Goal: Information Seeking & Learning: Learn about a topic

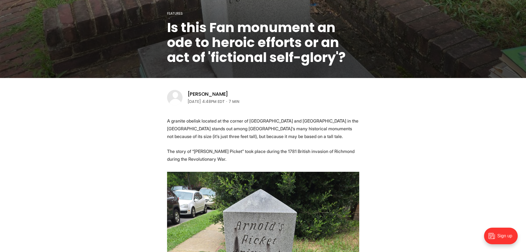
scroll to position [111, 0]
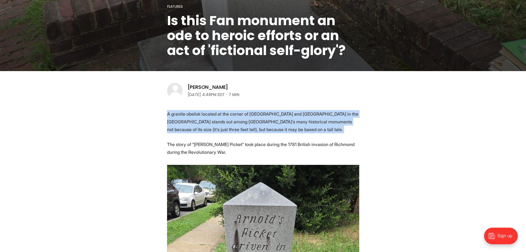
drag, startPoint x: 155, startPoint y: 111, endPoint x: 148, endPoint y: 140, distance: 29.6
drag, startPoint x: 148, startPoint y: 140, endPoint x: 151, endPoint y: 114, distance: 26.6
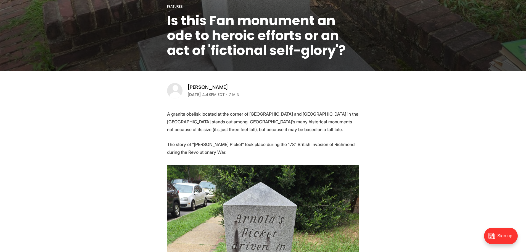
scroll to position [138, 0]
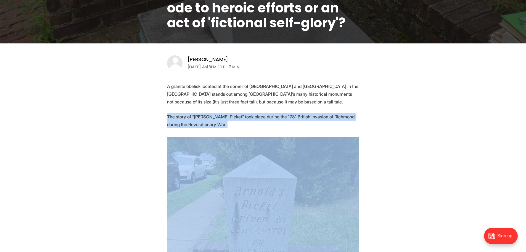
drag, startPoint x: 151, startPoint y: 114, endPoint x: 147, endPoint y: 136, distance: 22.4
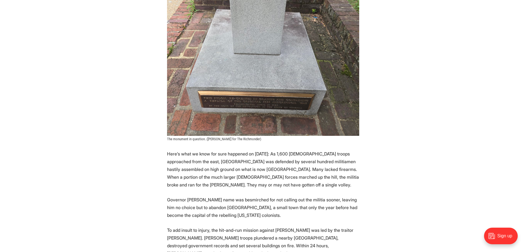
scroll to position [442, 0]
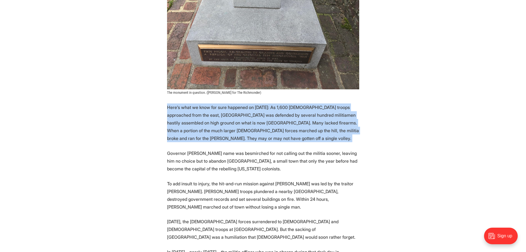
drag, startPoint x: 158, startPoint y: 105, endPoint x: 151, endPoint y: 149, distance: 44.8
drag, startPoint x: 142, startPoint y: 151, endPoint x: 148, endPoint y: 105, distance: 46.1
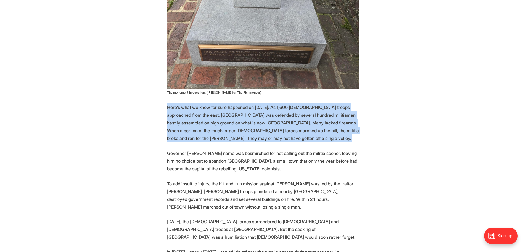
drag, startPoint x: 149, startPoint y: 101, endPoint x: 147, endPoint y: 155, distance: 53.6
drag, startPoint x: 134, startPoint y: 156, endPoint x: 151, endPoint y: 107, distance: 52.2
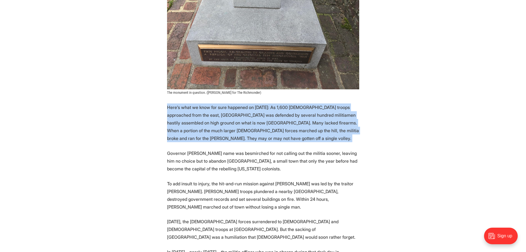
drag, startPoint x: 153, startPoint y: 104, endPoint x: 154, endPoint y: 154, distance: 49.7
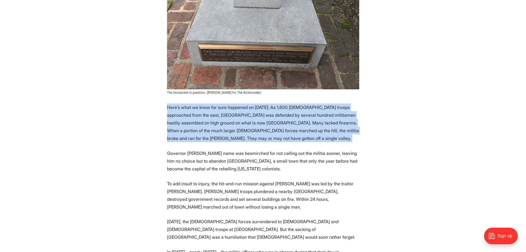
drag, startPoint x: 154, startPoint y: 154, endPoint x: 161, endPoint y: 107, distance: 47.2
drag, startPoint x: 161, startPoint y: 105, endPoint x: 157, endPoint y: 150, distance: 45.2
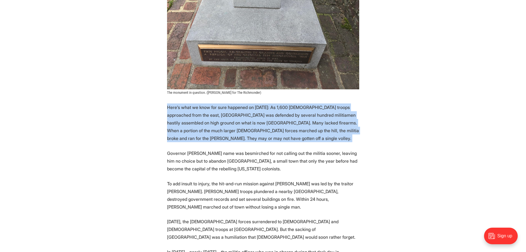
drag, startPoint x: 154, startPoint y: 151, endPoint x: 156, endPoint y: 105, distance: 46.5
drag, startPoint x: 156, startPoint y: 105, endPoint x: 151, endPoint y: 149, distance: 44.6
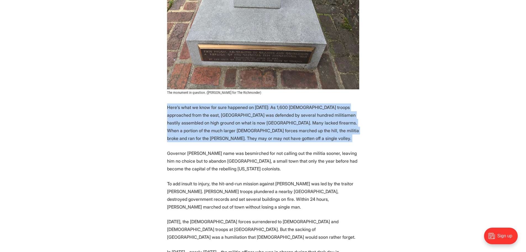
drag, startPoint x: 147, startPoint y: 151, endPoint x: 153, endPoint y: 106, distance: 45.7
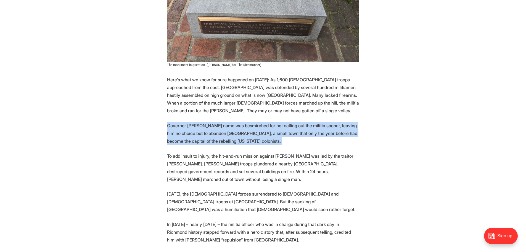
drag, startPoint x: 153, startPoint y: 120, endPoint x: 152, endPoint y: 150, distance: 30.1
drag, startPoint x: 152, startPoint y: 150, endPoint x: 154, endPoint y: 124, distance: 26.6
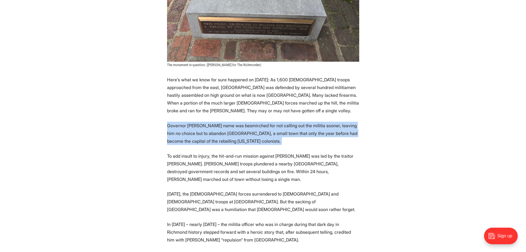
drag, startPoint x: 154, startPoint y: 124, endPoint x: 146, endPoint y: 148, distance: 25.6
drag, startPoint x: 152, startPoint y: 124, endPoint x: 148, endPoint y: 154, distance: 30.9
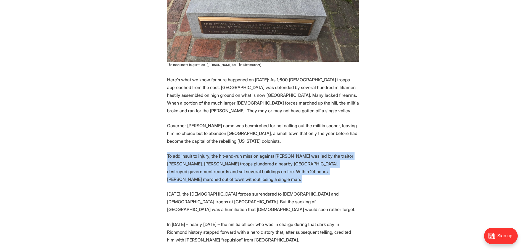
drag, startPoint x: 150, startPoint y: 152, endPoint x: 147, endPoint y: 182, distance: 30.2
drag, startPoint x: 145, startPoint y: 182, endPoint x: 151, endPoint y: 157, distance: 25.4
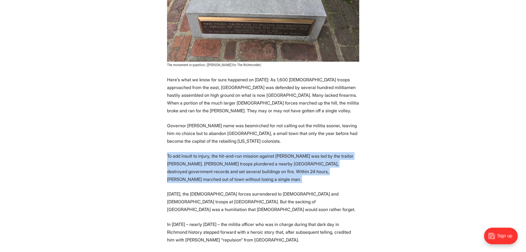
drag, startPoint x: 151, startPoint y: 158, endPoint x: 148, endPoint y: 179, distance: 21.5
drag, startPoint x: 148, startPoint y: 179, endPoint x: 146, endPoint y: 148, distance: 31.5
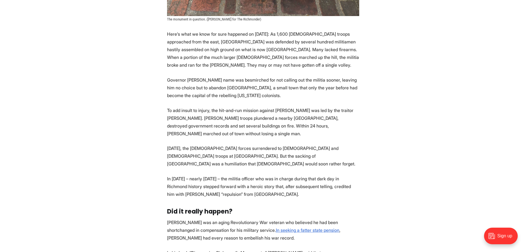
scroll to position [525, 0]
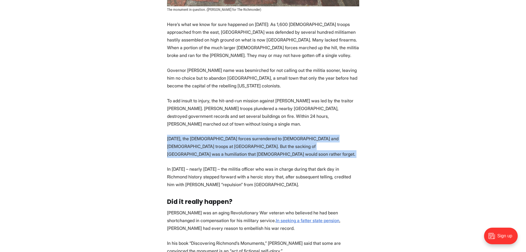
drag, startPoint x: 151, startPoint y: 130, endPoint x: 149, endPoint y: 150, distance: 20.8
drag, startPoint x: 147, startPoint y: 152, endPoint x: 152, endPoint y: 125, distance: 27.2
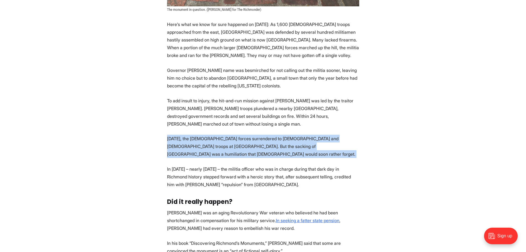
drag, startPoint x: 153, startPoint y: 136, endPoint x: 153, endPoint y: 148, distance: 11.1
drag, startPoint x: 151, startPoint y: 150, endPoint x: 153, endPoint y: 127, distance: 23.0
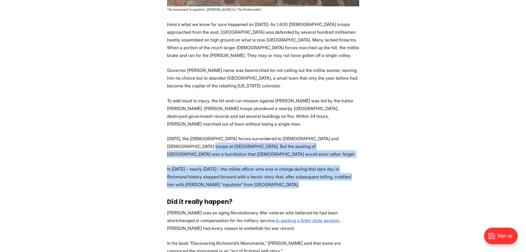
drag, startPoint x: 150, startPoint y: 145, endPoint x: 146, endPoint y: 179, distance: 34.8
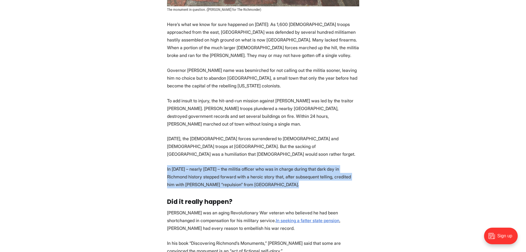
drag, startPoint x: 143, startPoint y: 181, endPoint x: 150, endPoint y: 151, distance: 31.0
drag, startPoint x: 151, startPoint y: 149, endPoint x: 147, endPoint y: 179, distance: 30.7
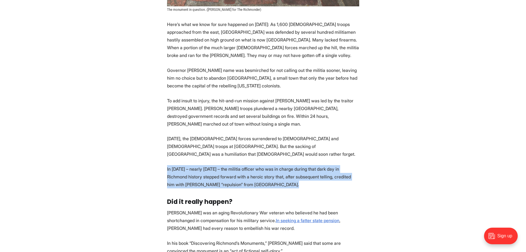
drag, startPoint x: 152, startPoint y: 174, endPoint x: 154, endPoint y: 148, distance: 26.9
drag, startPoint x: 155, startPoint y: 150, endPoint x: 148, endPoint y: 181, distance: 31.4
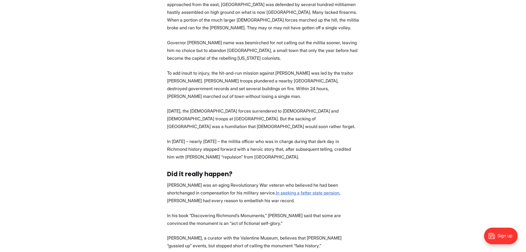
scroll to position [608, 0]
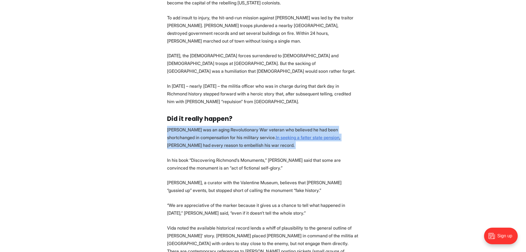
drag, startPoint x: 147, startPoint y: 117, endPoint x: 147, endPoint y: 140, distance: 22.7
drag, startPoint x: 147, startPoint y: 112, endPoint x: 148, endPoint y: 109, distance: 2.9
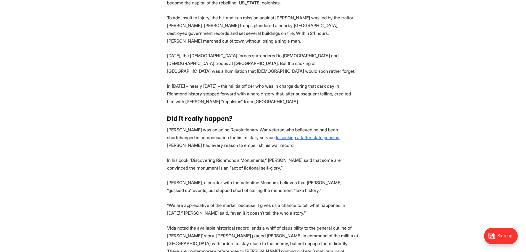
scroll to position [635, 0]
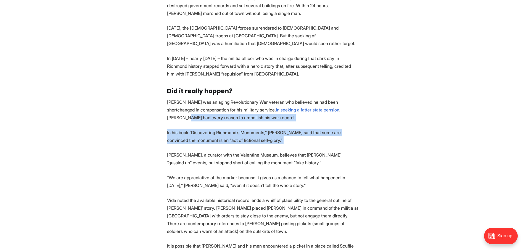
drag, startPoint x: 148, startPoint y: 109, endPoint x: 146, endPoint y: 143, distance: 33.8
drag, startPoint x: 141, startPoint y: 133, endPoint x: 149, endPoint y: 114, distance: 20.2
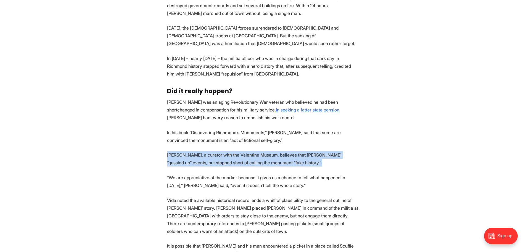
drag, startPoint x: 142, startPoint y: 143, endPoint x: 140, endPoint y: 157, distance: 14.3
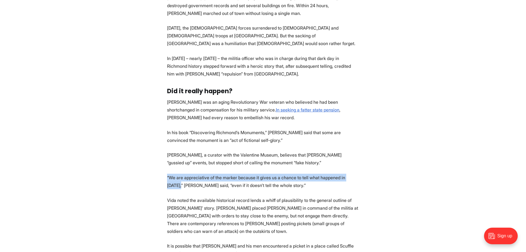
drag, startPoint x: 147, startPoint y: 164, endPoint x: 146, endPoint y: 175, distance: 11.4
drag, startPoint x: 144, startPoint y: 180, endPoint x: 145, endPoint y: 157, distance: 23.0
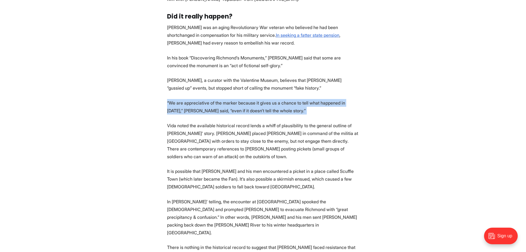
scroll to position [718, 0]
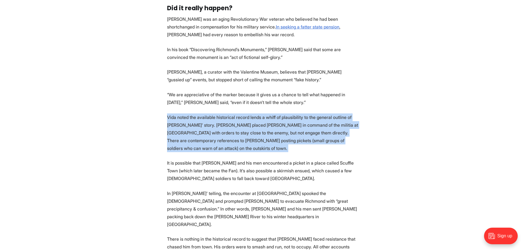
drag, startPoint x: 149, startPoint y: 96, endPoint x: 148, endPoint y: 144, distance: 47.8
drag, startPoint x: 141, startPoint y: 146, endPoint x: 147, endPoint y: 103, distance: 44.0
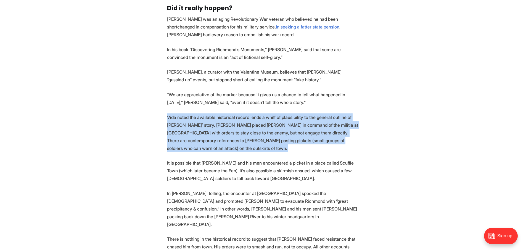
drag, startPoint x: 149, startPoint y: 101, endPoint x: 145, endPoint y: 142, distance: 41.6
drag, startPoint x: 138, startPoint y: 143, endPoint x: 145, endPoint y: 98, distance: 45.3
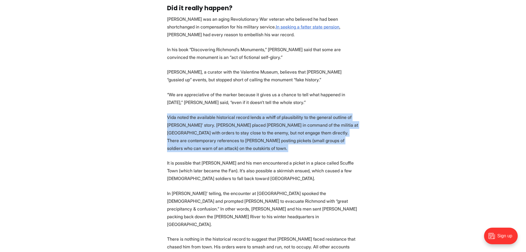
drag, startPoint x: 148, startPoint y: 95, endPoint x: 141, endPoint y: 140, distance: 45.4
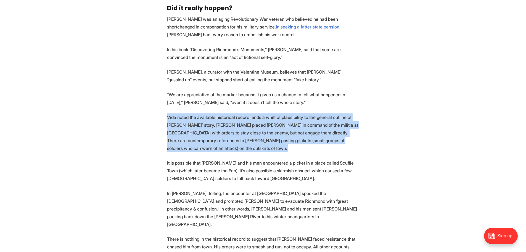
drag, startPoint x: 136, startPoint y: 144, endPoint x: 148, endPoint y: 98, distance: 47.8
drag, startPoint x: 148, startPoint y: 98, endPoint x: 143, endPoint y: 133, distance: 36.1
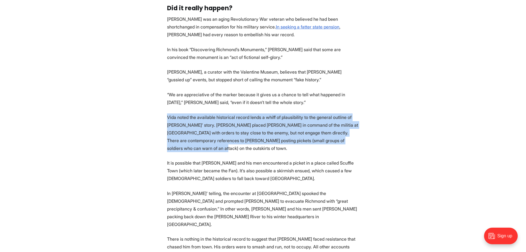
drag, startPoint x: 137, startPoint y: 137, endPoint x: 150, endPoint y: 98, distance: 40.8
drag
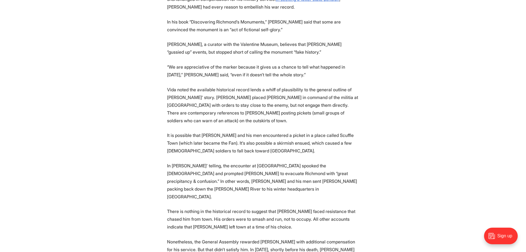
scroll to position [774, 0]
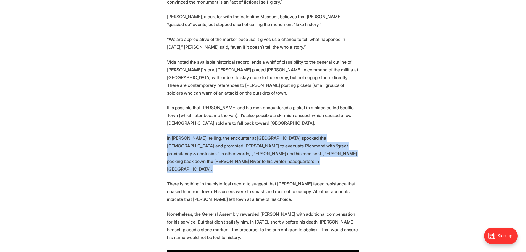
drag, startPoint x: 143, startPoint y: 120, endPoint x: 137, endPoint y: 153, distance: 33.2
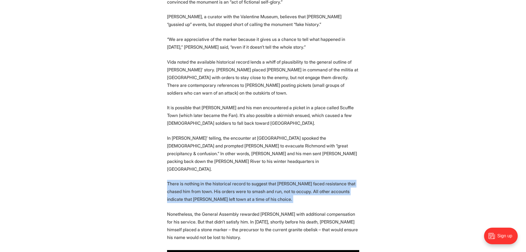
drag, startPoint x: 147, startPoint y: 146, endPoint x: 148, endPoint y: 180, distance: 33.7
drag, startPoint x: 143, startPoint y: 181, endPoint x: 147, endPoint y: 148, distance: 32.9
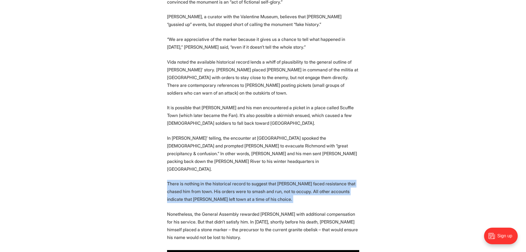
drag, startPoint x: 142, startPoint y: 147, endPoint x: 135, endPoint y: 183, distance: 36.6
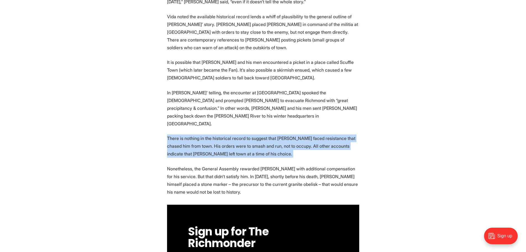
scroll to position [829, 0]
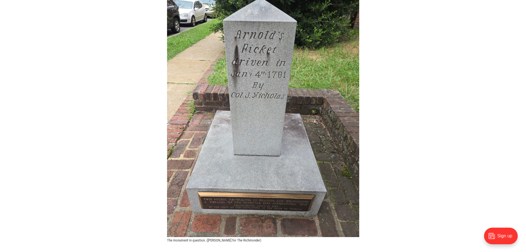
scroll to position [304, 0]
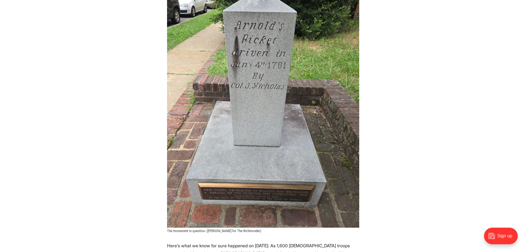
click at [265, 193] on img at bounding box center [263, 99] width 192 height 256
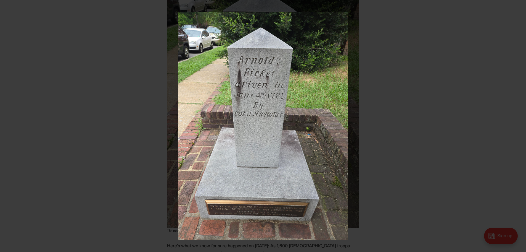
click at [265, 190] on img at bounding box center [263, 125] width 170 height 227
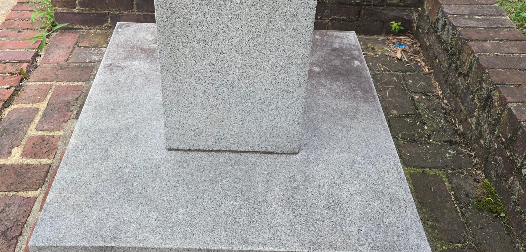
click at [256, 209] on img at bounding box center [250, 17] width 553 height 737
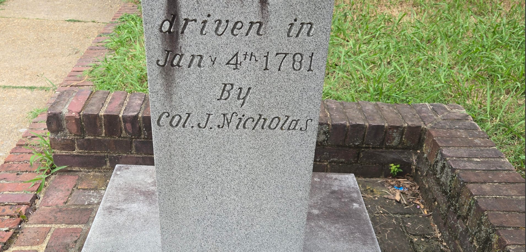
click at [260, 243] on img at bounding box center [249, 159] width 553 height 737
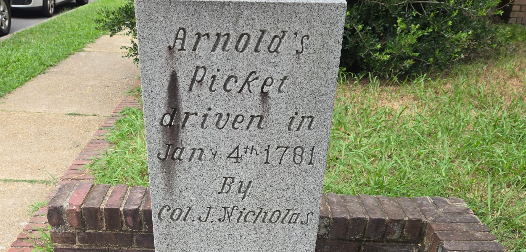
click at [262, 203] on img at bounding box center [250, 253] width 553 height 737
click at [284, 187] on img at bounding box center [250, 253] width 553 height 737
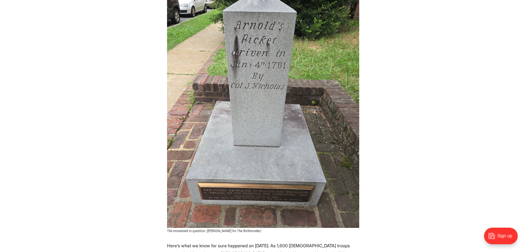
click at [406, 172] on div at bounding box center [463, 113] width 593 height 284
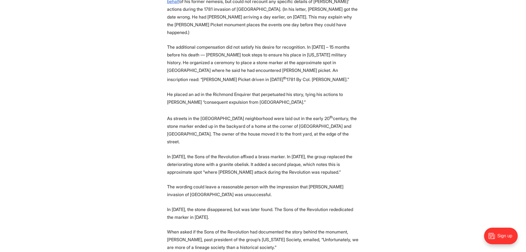
scroll to position [1603, 0]
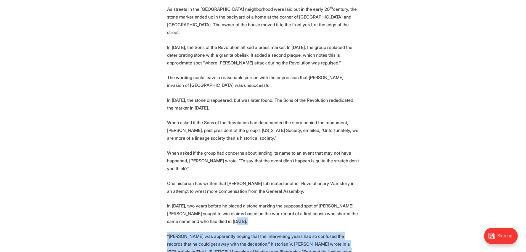
drag, startPoint x: 301, startPoint y: 140, endPoint x: 297, endPoint y: 182, distance: 41.6
drag, startPoint x: 282, startPoint y: 180, endPoint x: 287, endPoint y: 140, distance: 40.6
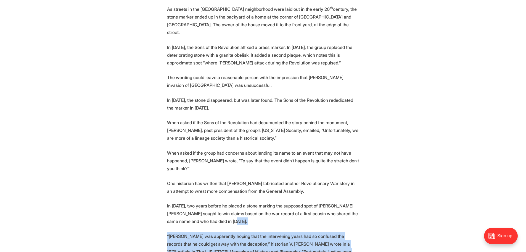
click at [287, 202] on p "In [DATE], two years before he placed a stone marking the supposed spot of [PER…" at bounding box center [263, 213] width 192 height 23
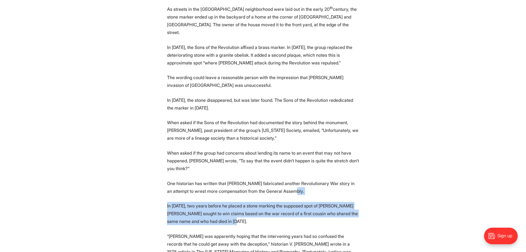
drag, startPoint x: 287, startPoint y: 140, endPoint x: 290, endPoint y: 103, distance: 36.9
click at [290, 179] on p "One historian has written that [PERSON_NAME] fabricated another Revolutionary W…" at bounding box center [263, 186] width 192 height 15
drag, startPoint x: 290, startPoint y: 103, endPoint x: 289, endPoint y: 138, distance: 35.1
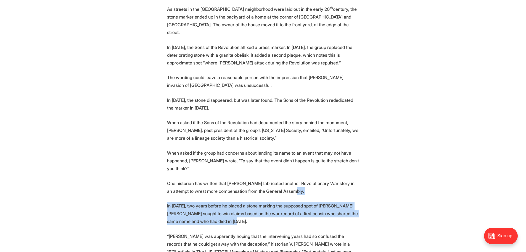
click at [289, 202] on p "In [DATE], two years before he placed a stone marking the supposed spot of [PER…" at bounding box center [263, 213] width 192 height 23
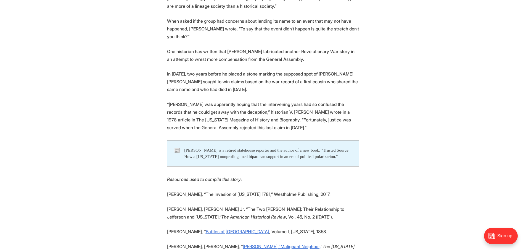
scroll to position [1741, 0]
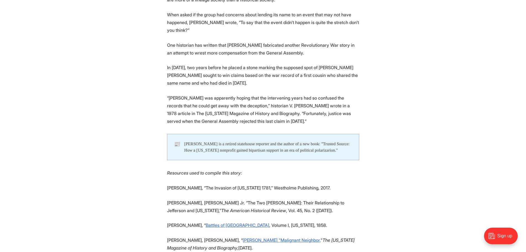
drag, startPoint x: 115, startPoint y: 131, endPoint x: 119, endPoint y: 131, distance: 3.3
